Goal: Information Seeking & Learning: Learn about a topic

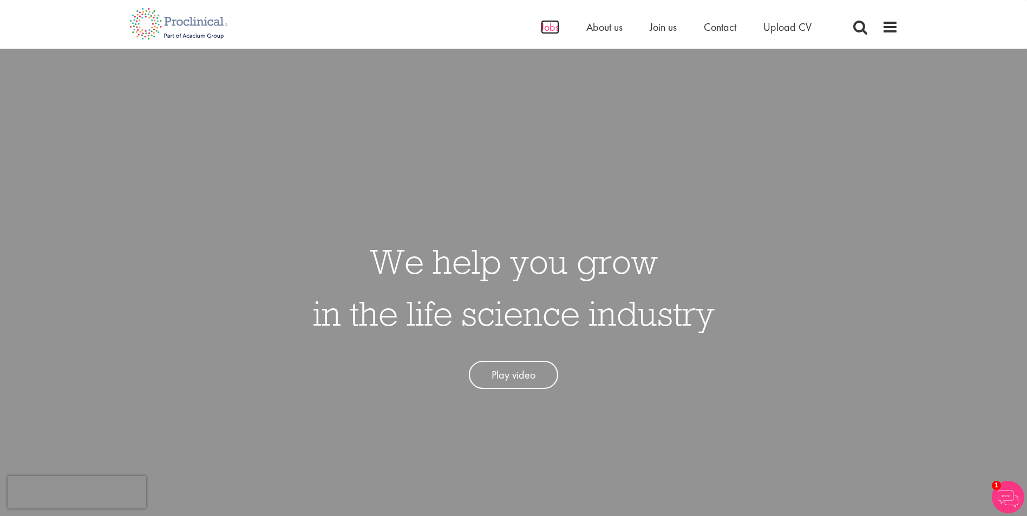
click at [545, 33] on span "Jobs" at bounding box center [550, 27] width 18 height 14
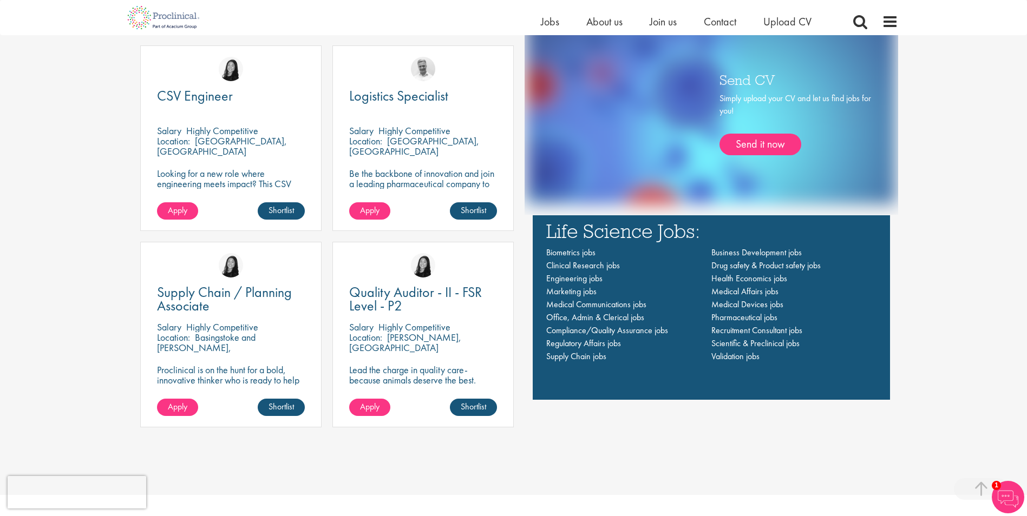
scroll to position [812, 0]
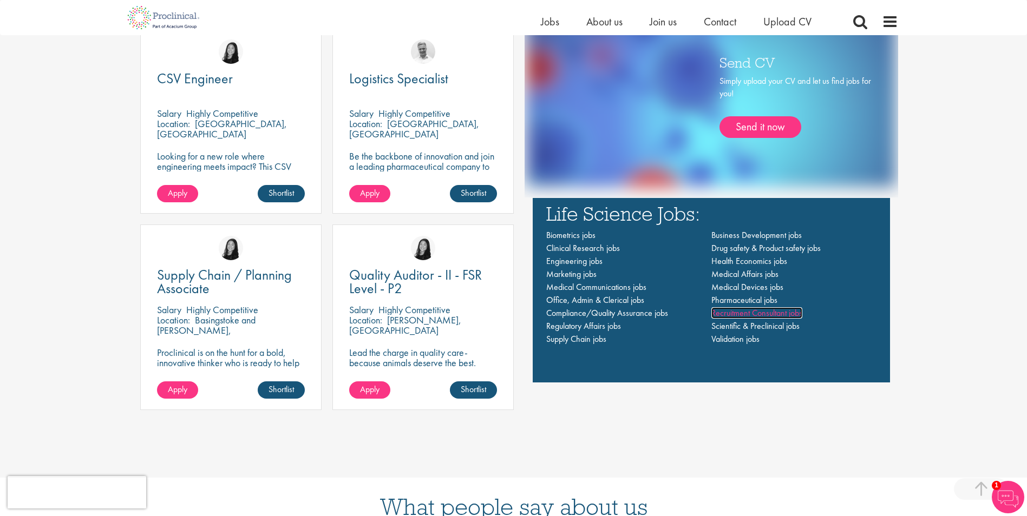
click at [751, 313] on span "Recruitment Consultant jobs" at bounding box center [756, 312] width 91 height 11
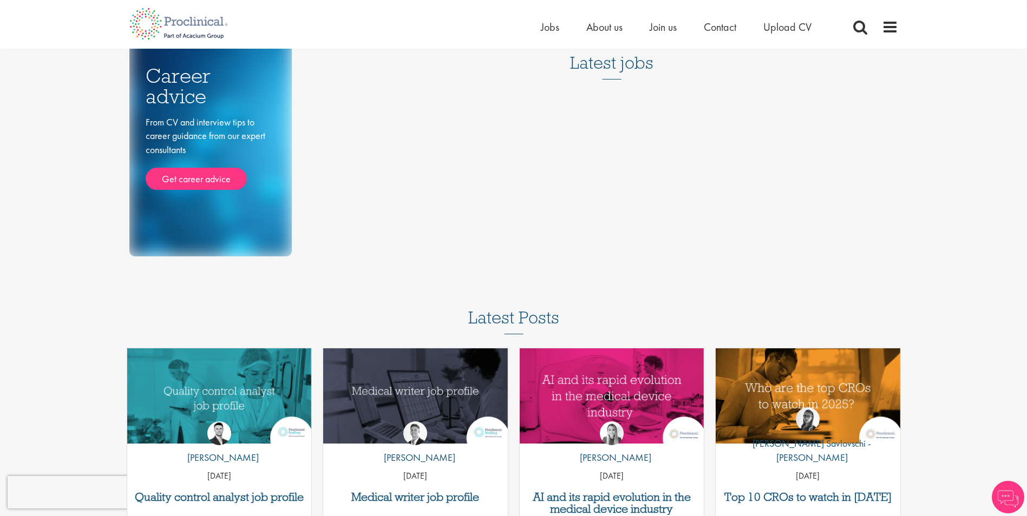
scroll to position [325, 0]
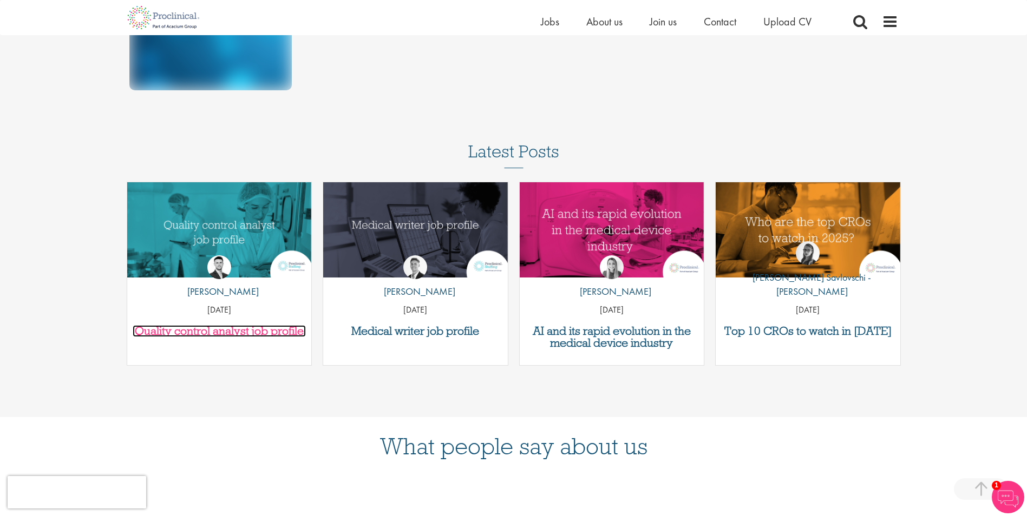
click at [217, 333] on h3 "Quality control analyst job profile" at bounding box center [220, 331] width 174 height 12
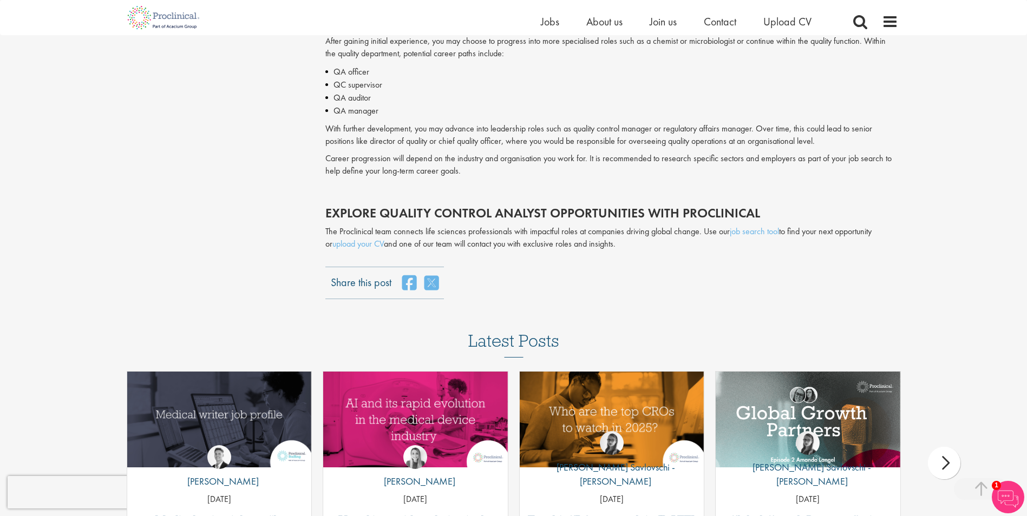
scroll to position [2273, 0]
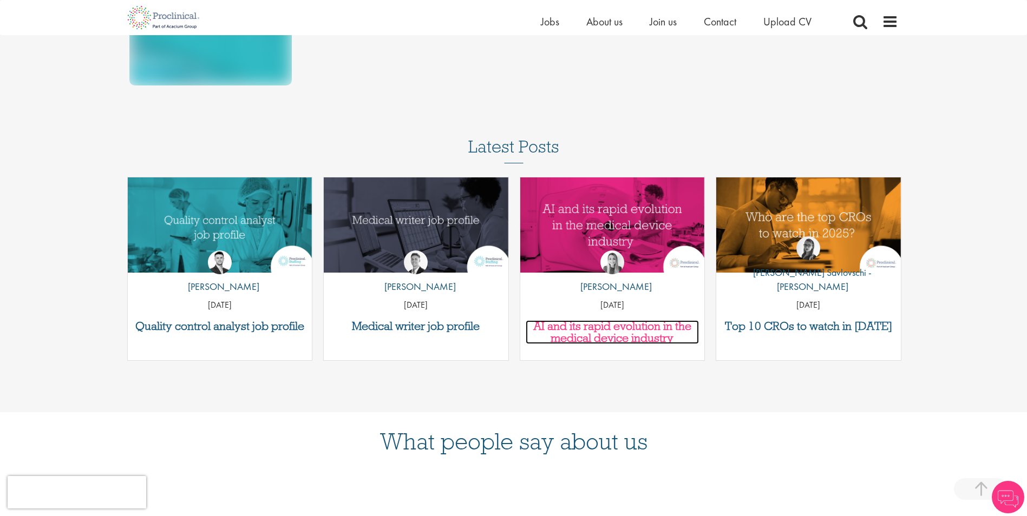
drag, startPoint x: 0, startPoint y: 0, endPoint x: 670, endPoint y: 343, distance: 752.5
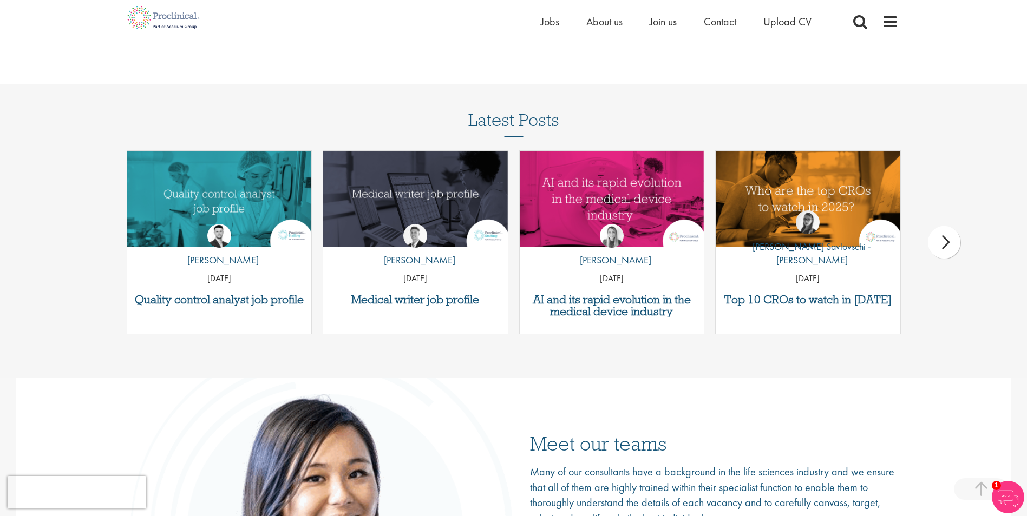
scroll to position [1369, 0]
